Goal: Transaction & Acquisition: Purchase product/service

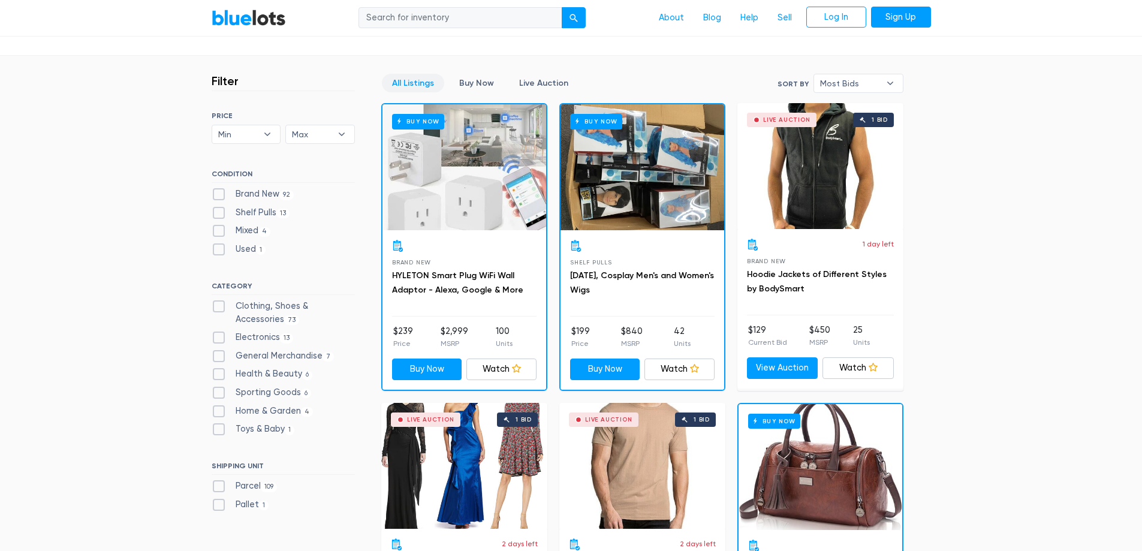
scroll to position [300, 0]
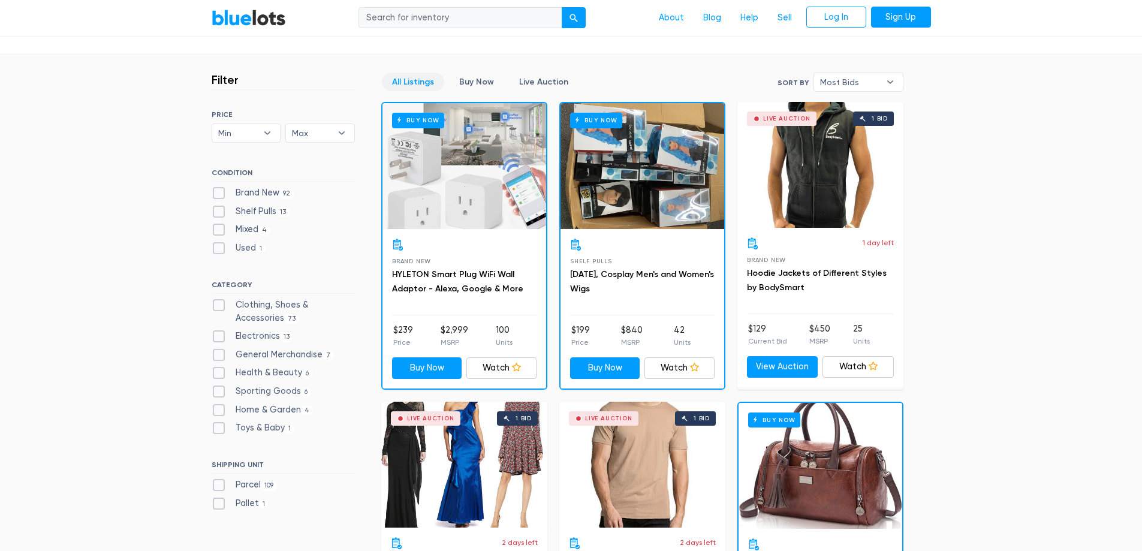
click at [291, 303] on label "Clothing, Shoes & Accessories 73" at bounding box center [283, 311] width 143 height 26
click at [219, 303] on Accessories"] "Clothing, Shoes & Accessories 73" at bounding box center [216, 302] width 8 height 8
checkbox Accessories"] "true"
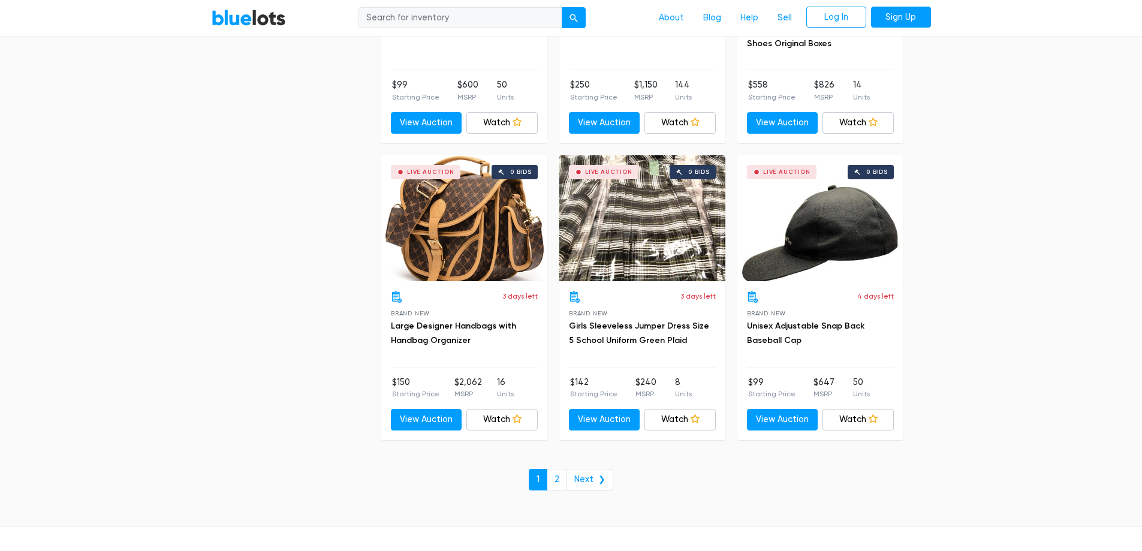
scroll to position [5021, 0]
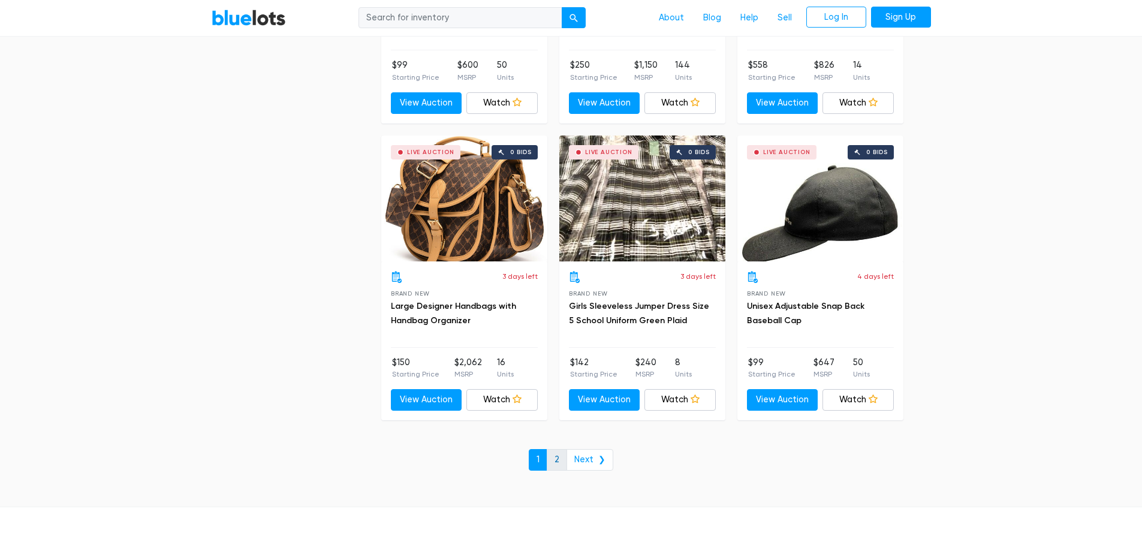
click at [562, 454] on link "2" at bounding box center [557, 460] width 20 height 22
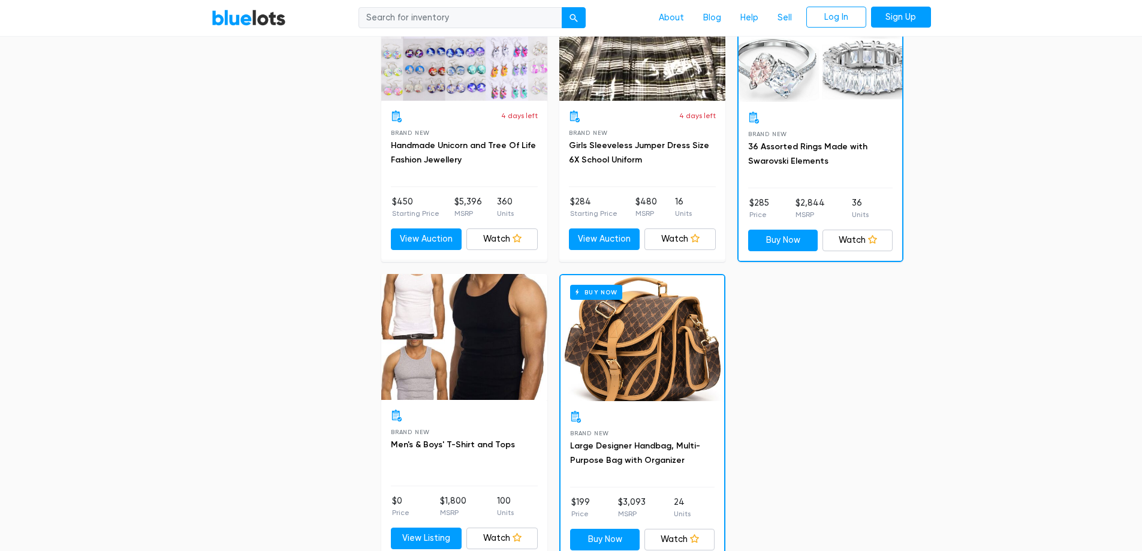
scroll to position [2637, 0]
